Goal: Task Accomplishment & Management: Manage account settings

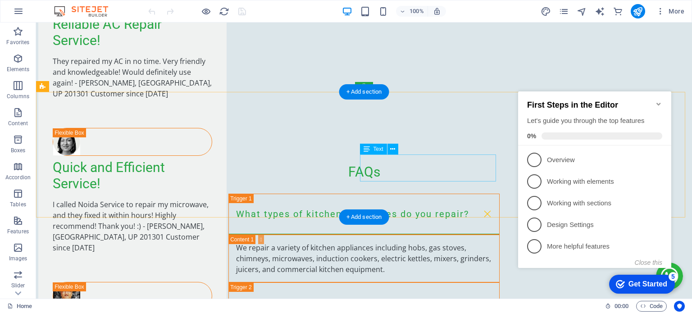
scroll to position [2396, 0]
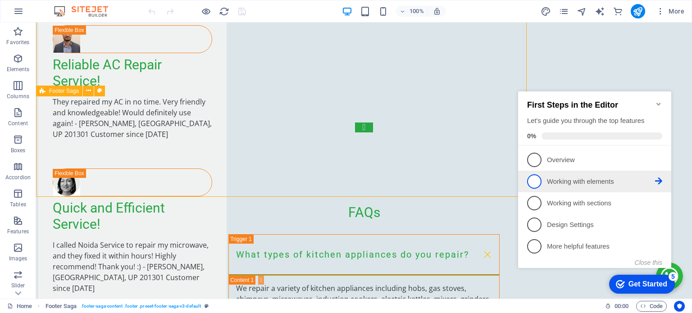
scroll to position [2396, 0]
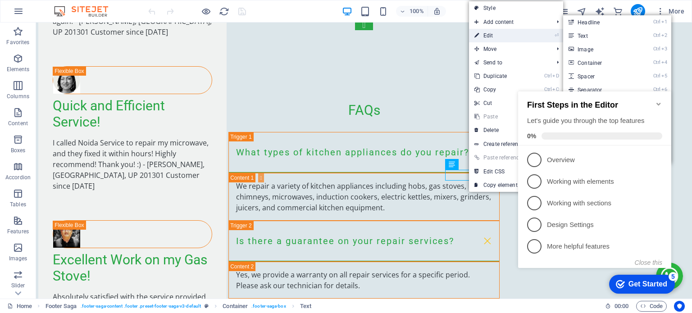
click at [493, 33] on link "⏎ Edit" at bounding box center [499, 36] width 60 height 14
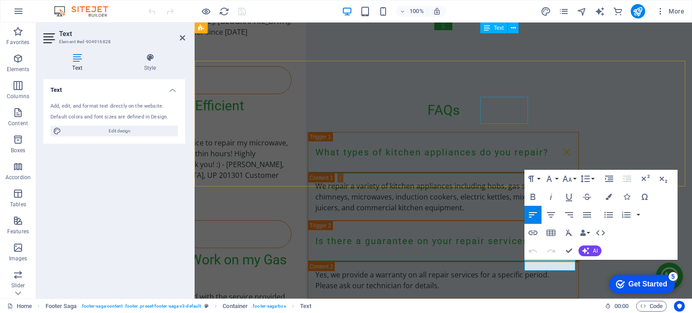
scroll to position [2294, 0]
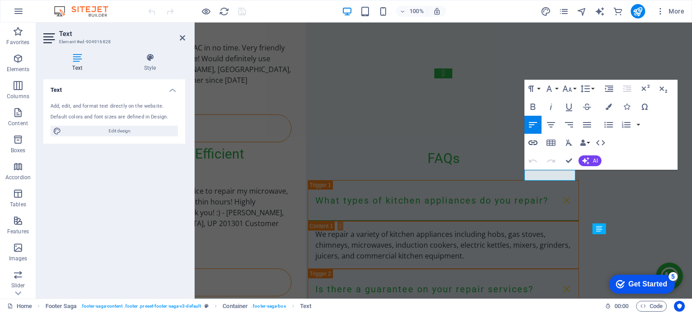
click at [537, 143] on icon "button" at bounding box center [532, 142] width 11 height 11
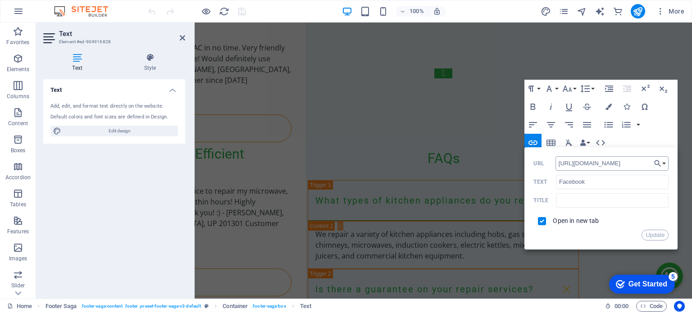
type input "[URL][DOMAIN_NAME]"
click at [656, 237] on button "Update" at bounding box center [654, 235] width 27 height 11
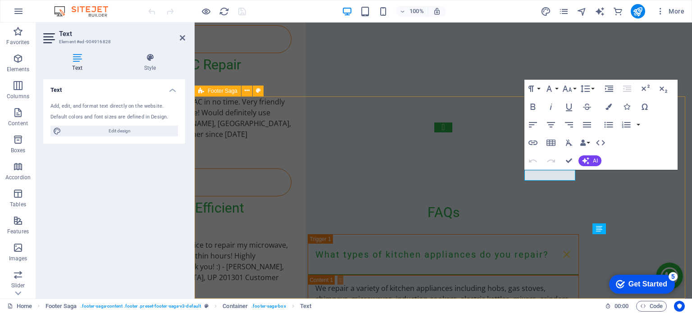
scroll to position [0, 0]
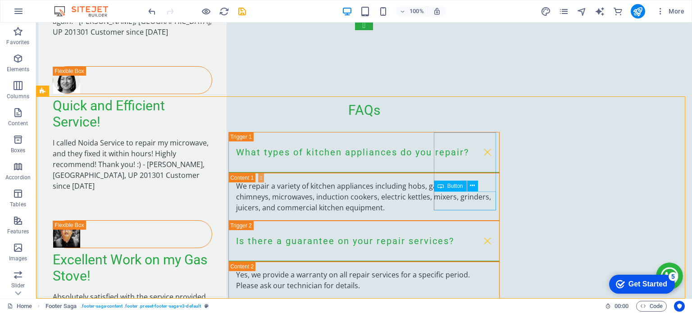
click at [459, 186] on span "Button" at bounding box center [455, 185] width 16 height 5
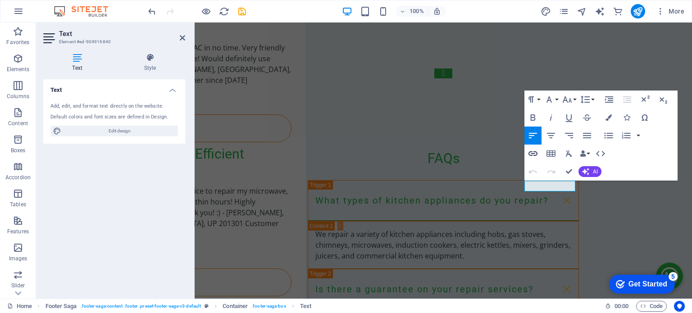
click at [534, 153] on icon "button" at bounding box center [532, 153] width 9 height 5
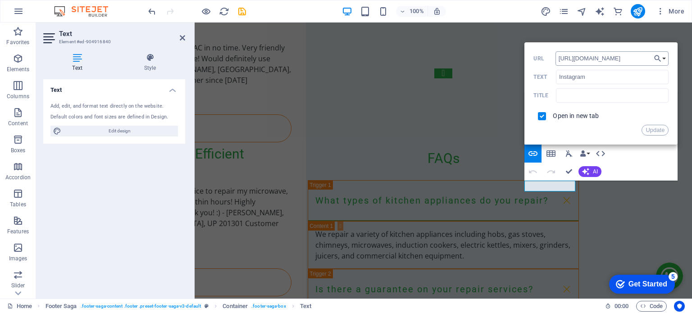
click at [636, 57] on input "[URL][DOMAIN_NAME]" at bounding box center [612, 58] width 114 height 14
type input "[URL][DOMAIN_NAME]"
click at [652, 129] on button "Update" at bounding box center [654, 130] width 27 height 11
